Goal: Transaction & Acquisition: Obtain resource

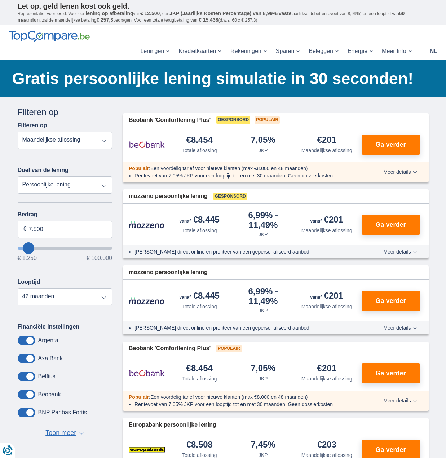
drag, startPoint x: 49, startPoint y: 214, endPoint x: 7, endPoint y: 214, distance: 42.6
type input "12.000"
type input "12250"
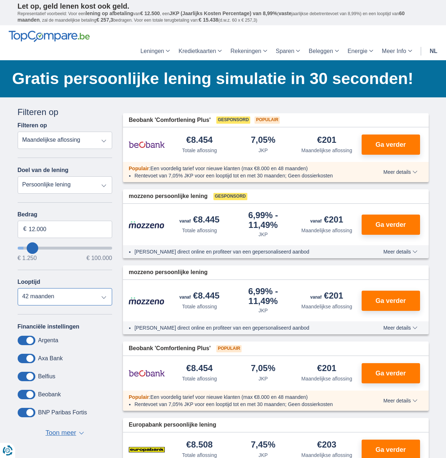
select select "60"
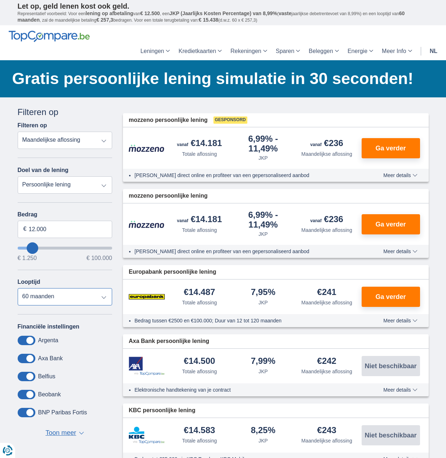
click at [18, 288] on select "12 maanden 18 maanden 24 maanden 30 maanden 36 maanden 42 maanden 48 maanden 60…" at bounding box center [65, 296] width 95 height 17
drag, startPoint x: 53, startPoint y: 215, endPoint x: 19, endPoint y: 212, distance: 34.0
click at [21, 221] on input "12.000" at bounding box center [65, 229] width 95 height 17
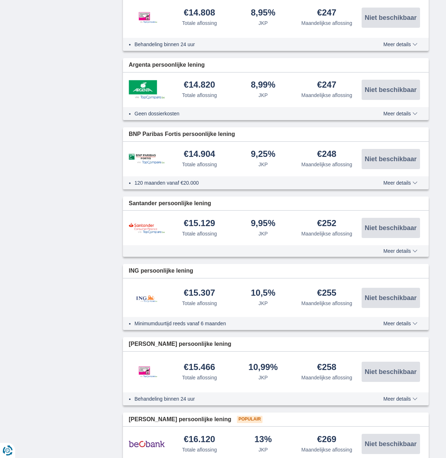
scroll to position [577, 0]
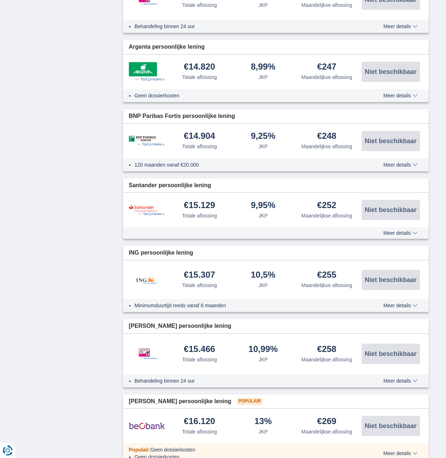
type input "12250"
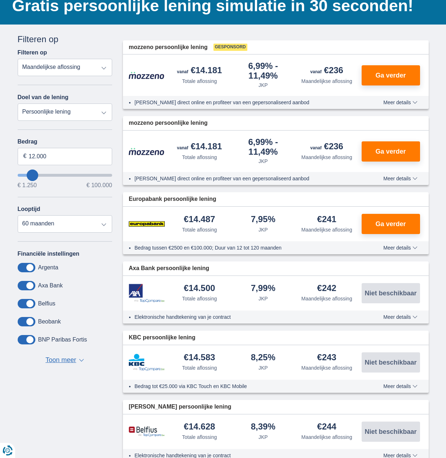
scroll to position [0, 0]
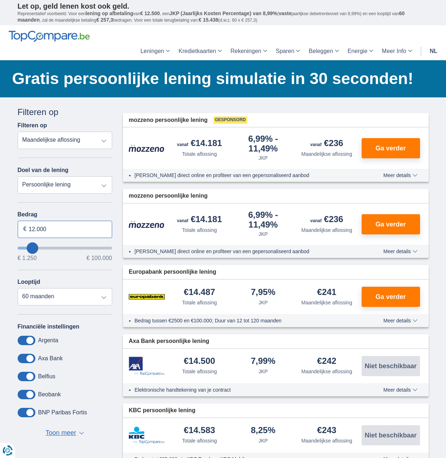
click at [69, 221] on input "12.000" at bounding box center [65, 229] width 95 height 17
type input "10.000"
type input "10250"
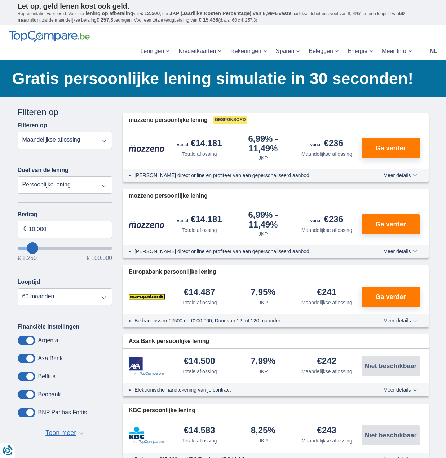
select select "48"
click at [80, 288] on select "12 maanden 18 maanden 24 maanden 30 maanden 36 maanden 42 maanden 48 maanden" at bounding box center [65, 296] width 95 height 17
click at [45, 221] on input "10.000" at bounding box center [65, 229] width 95 height 17
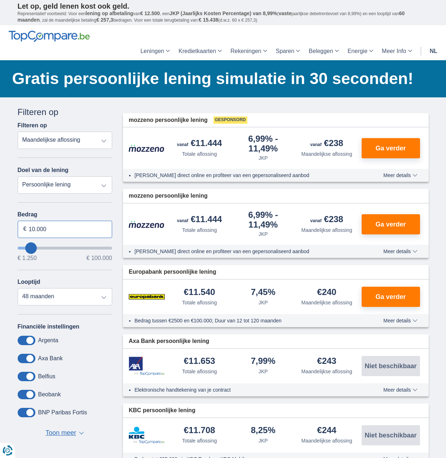
click at [45, 221] on input "10.000" at bounding box center [65, 229] width 95 height 17
type input "10250"
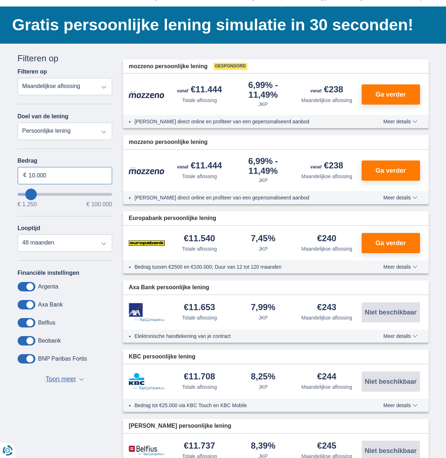
scroll to position [36, 0]
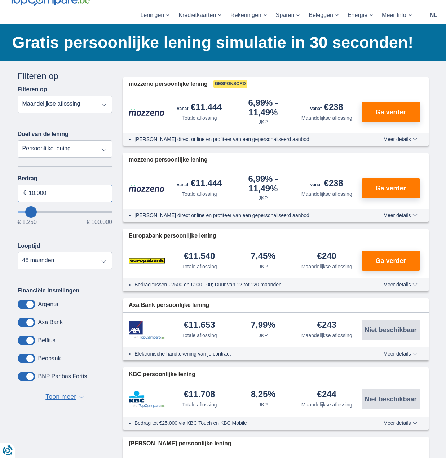
click at [47, 185] on input "10.000" at bounding box center [65, 193] width 95 height 17
type input "12.000"
type input "12250"
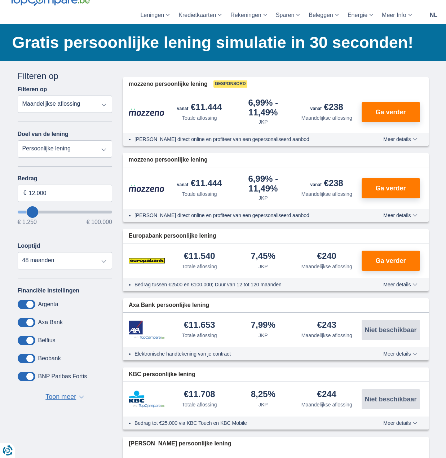
select select "60"
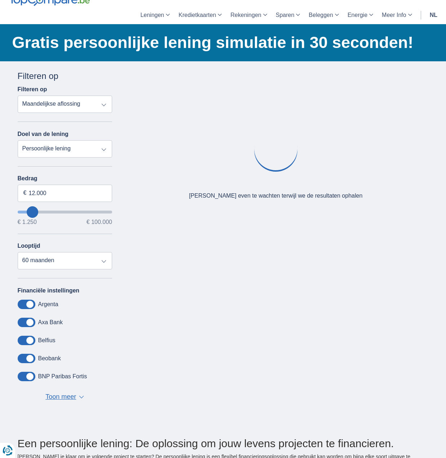
click at [2, 137] on div "× widget.non-eligible-application.title widget.non-eligible-application.text no…" at bounding box center [223, 245] width 446 height 369
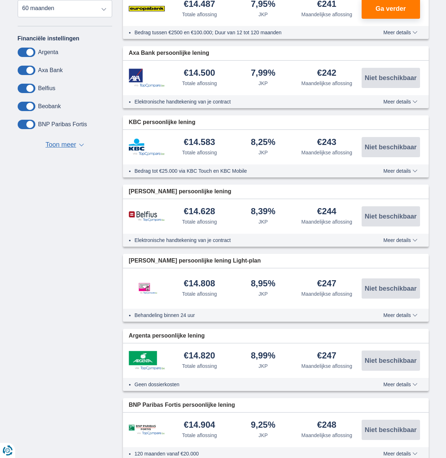
scroll to position [289, 0]
